Goal: Communication & Community: Participate in discussion

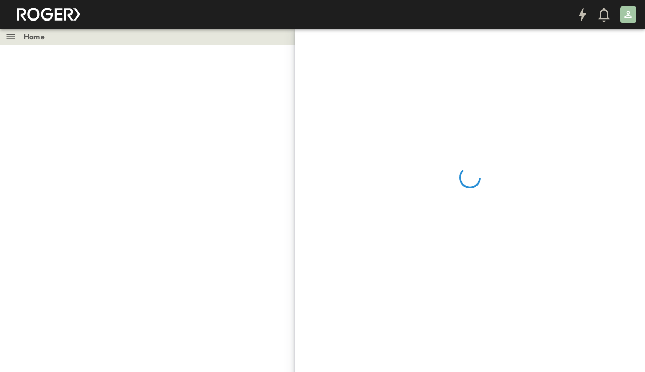
scroll to position [10, 145]
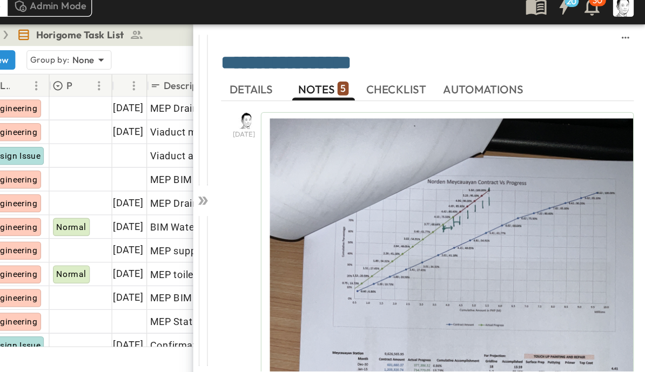
click at [297, 160] on icon at bounding box center [302, 165] width 11 height 11
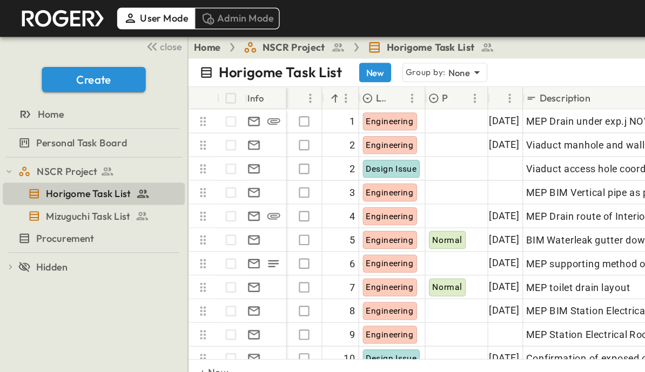
scroll to position [21, 0]
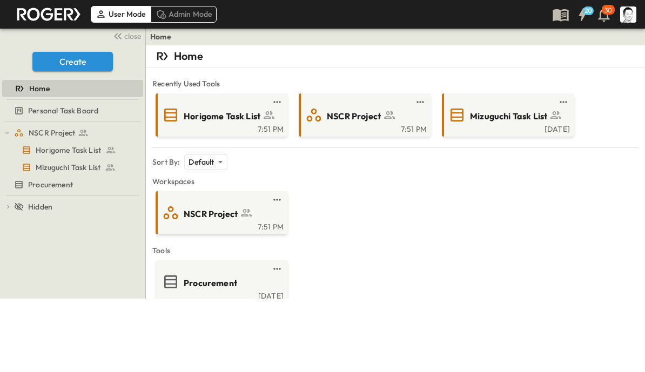
click at [234, 113] on span "Horigome Task List" at bounding box center [222, 116] width 77 height 12
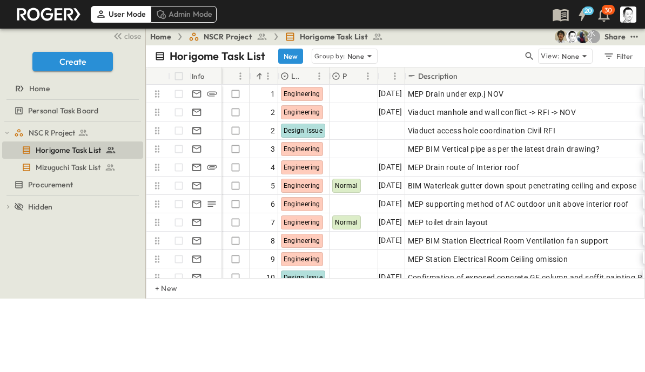
click at [529, 53] on icon "button" at bounding box center [529, 56] width 8 height 8
click at [486, 53] on input "text" at bounding box center [473, 56] width 76 height 16
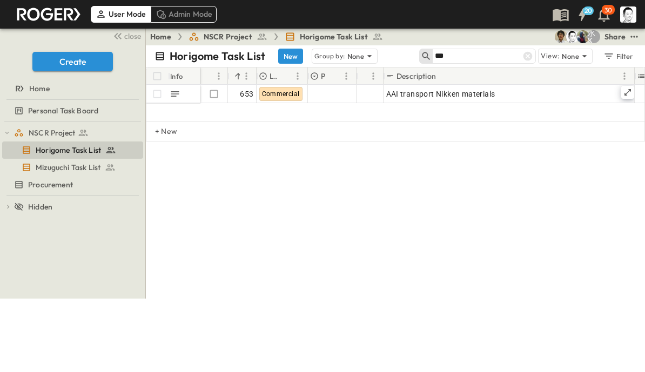
type input "***"
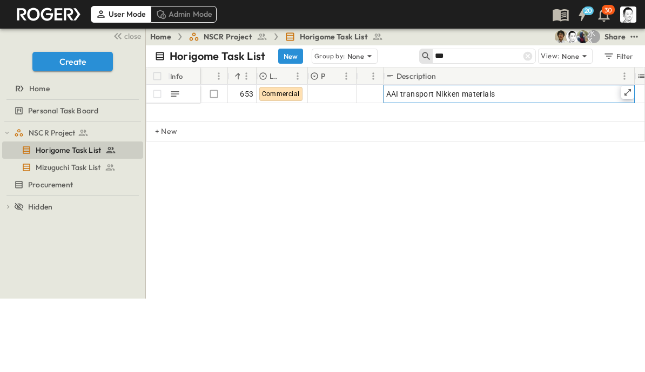
click at [623, 89] on icon at bounding box center [627, 92] width 9 height 9
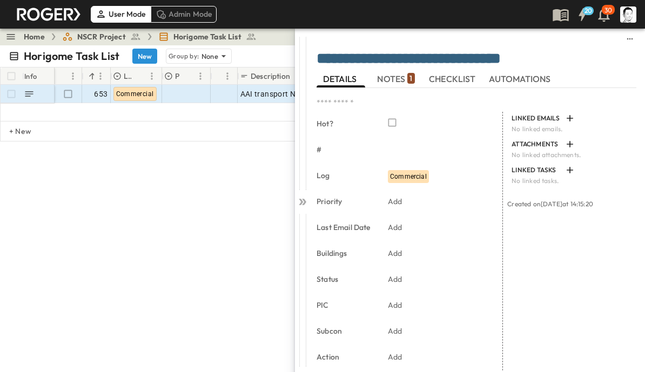
click at [401, 82] on span "NOTES 1" at bounding box center [395, 79] width 37 height 10
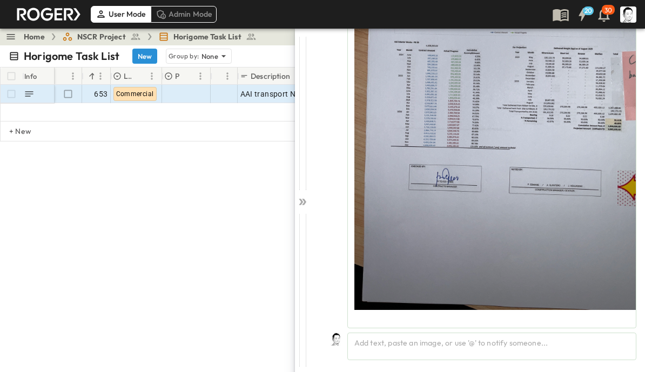
scroll to position [209, 0]
click at [445, 344] on div "Add text, paste an image, or use '@' to notify someone..." at bounding box center [491, 347] width 289 height 28
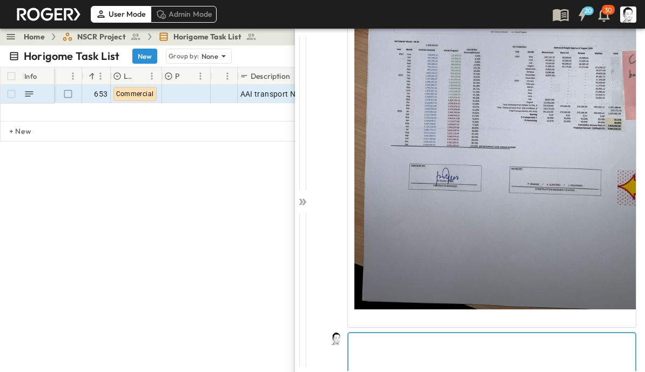
click at [458, 347] on p at bounding box center [492, 341] width 276 height 11
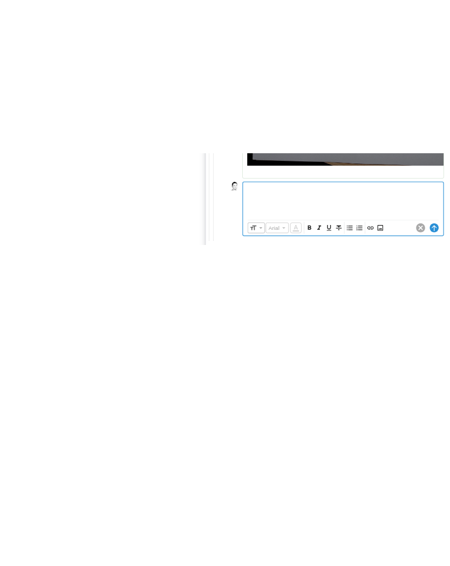
scroll to position [260, 0]
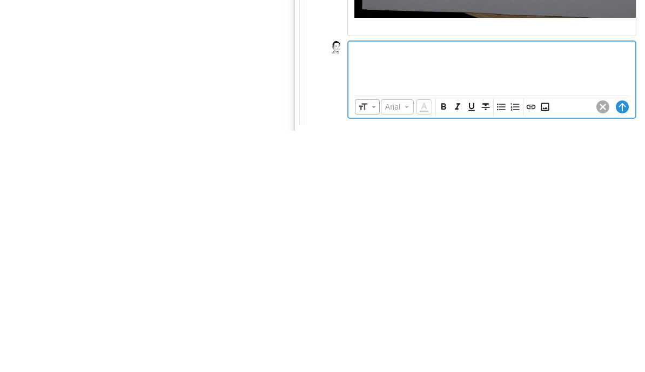
click at [547, 343] on icon "Insert Image" at bounding box center [544, 348] width 11 height 11
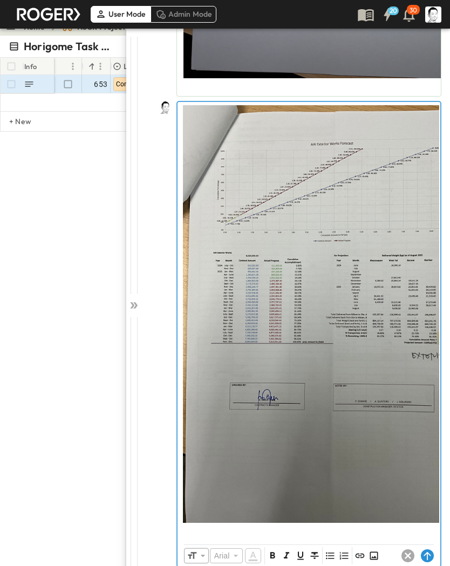
scroll to position [441, 0]
click at [405, 371] on p at bounding box center [309, 531] width 252 height 11
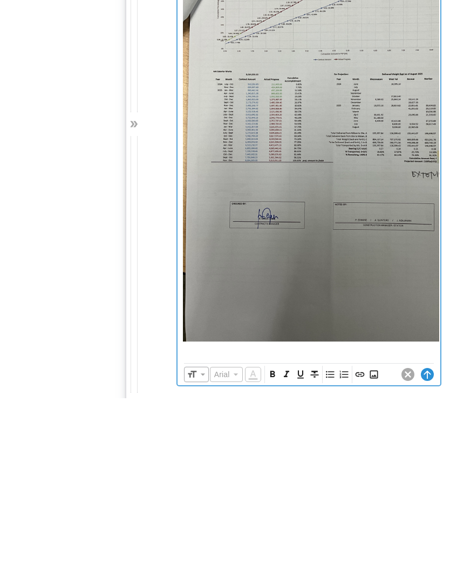
scroll to position [13, 0]
click at [376, 371] on icon "Insert Image" at bounding box center [374, 542] width 11 height 11
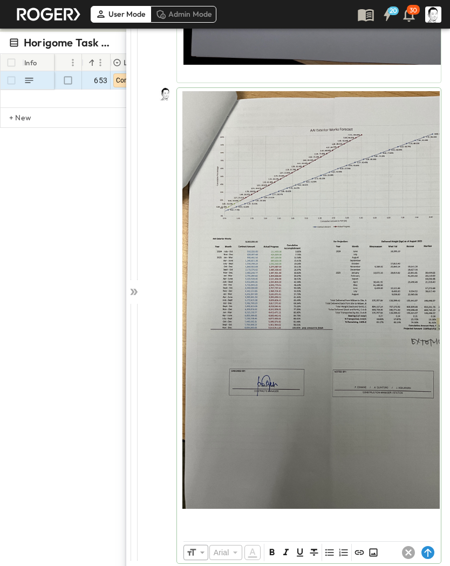
click at [426, 371] on icon at bounding box center [427, 553] width 7 height 8
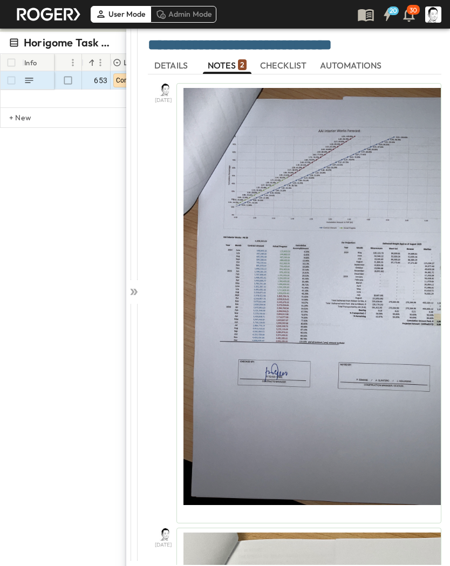
scroll to position [0, 0]
